Goal: Book appointment/travel/reservation

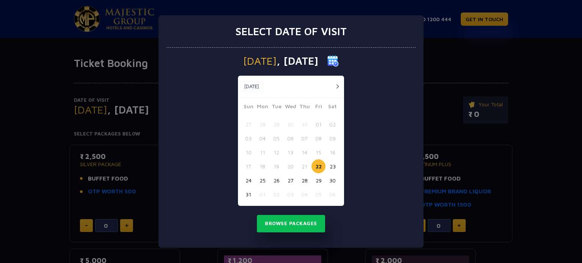
click at [337, 86] on button "button" at bounding box center [337, 86] width 9 height 9
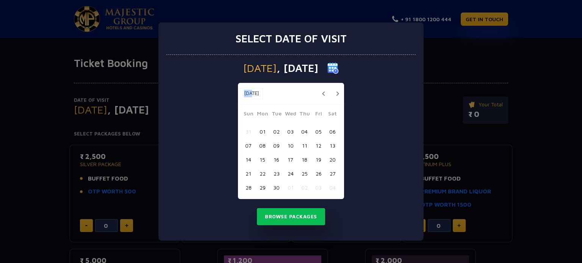
click at [337, 86] on div "[DATE] [DATE]" at bounding box center [291, 94] width 106 height 22
click at [336, 97] on button "button" at bounding box center [337, 93] width 9 height 9
click at [0, 0] on button "button" at bounding box center [0, 0] width 0 height 0
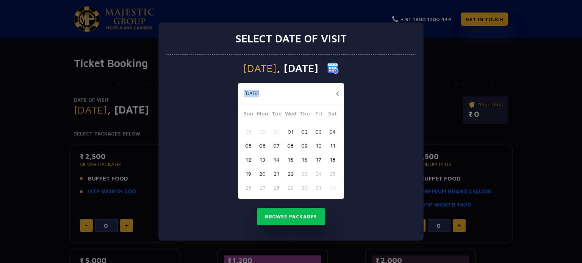
click at [336, 97] on button "button" at bounding box center [337, 93] width 9 height 9
click at [345, 122] on div "[DATE] [DATE] [DATE] Sun Mon Tue Wed Thu Fri Sat 31 01 02 03 04 05 06 07 08 09 …" at bounding box center [290, 148] width 249 height 186
click at [334, 159] on button "20" at bounding box center [332, 160] width 14 height 14
click at [266, 174] on button "22" at bounding box center [262, 174] width 14 height 14
click at [330, 159] on button "20" at bounding box center [332, 160] width 14 height 14
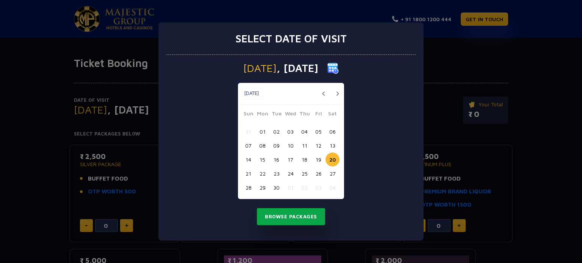
click at [295, 222] on button "Browse Packages" at bounding box center [291, 216] width 68 height 17
